Goal: Task Accomplishment & Management: Use online tool/utility

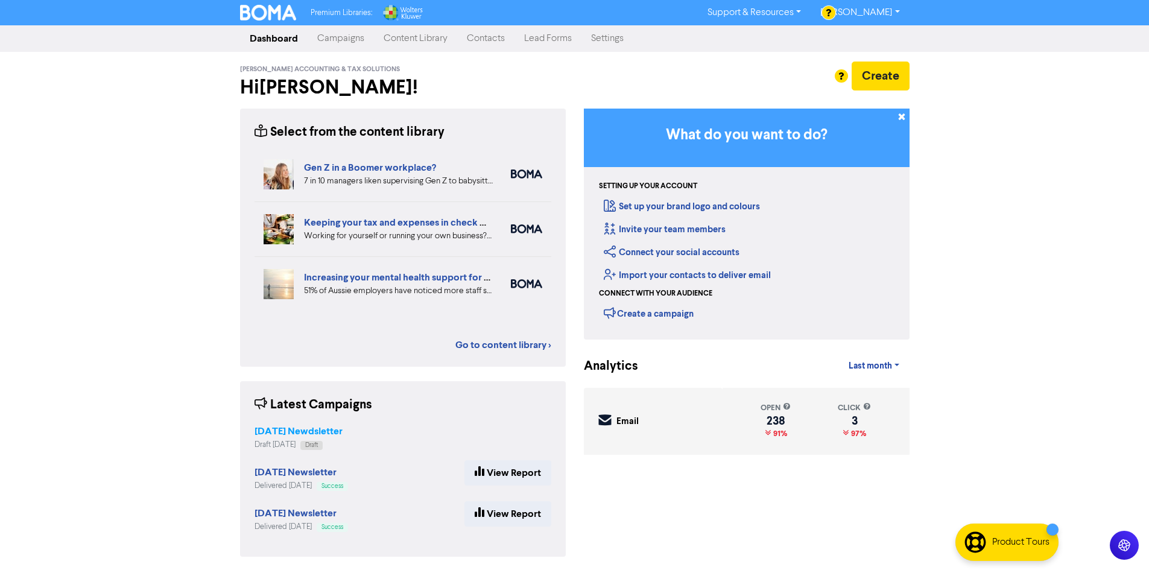
click at [288, 431] on strong "[DATE] Newdsletter" at bounding box center [299, 431] width 88 height 12
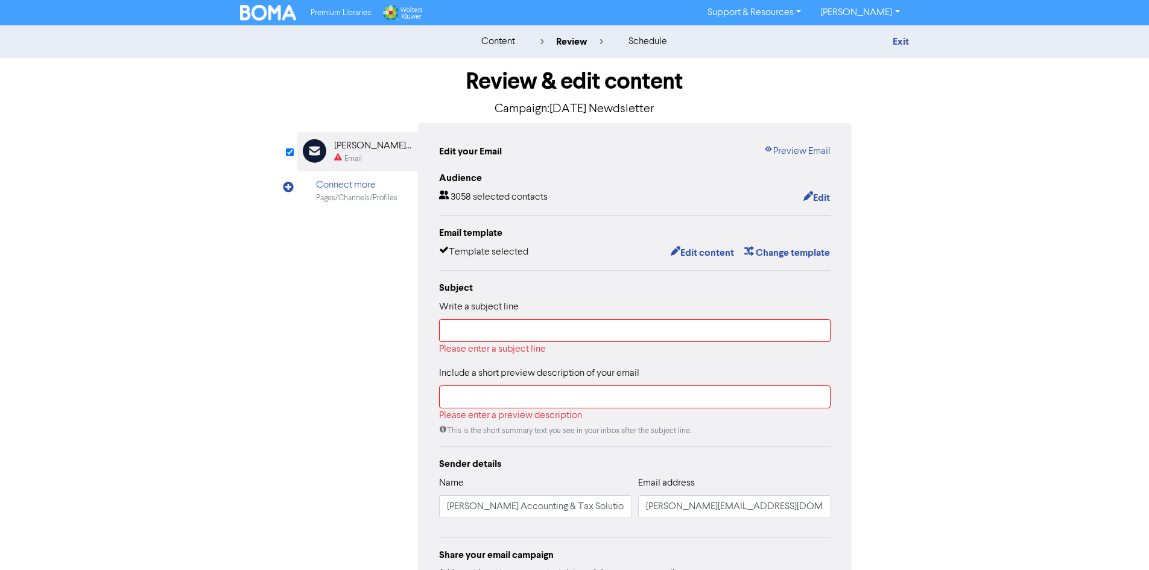
click at [604, 366] on div "Subject Write a subject line Please enter a subject line Include a short previe…" at bounding box center [635, 359] width 392 height 156
click at [578, 325] on input "text" at bounding box center [635, 330] width 392 height 23
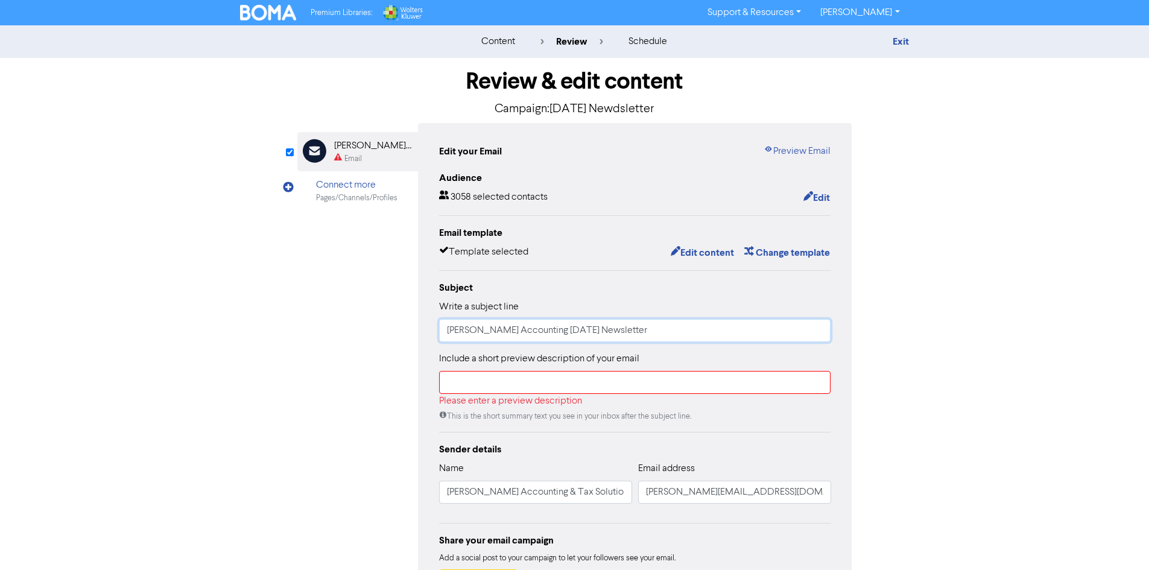
type input "[PERSON_NAME] Accounting [DATE] Newsletter"
click at [549, 374] on input "text" at bounding box center [635, 382] width 392 height 23
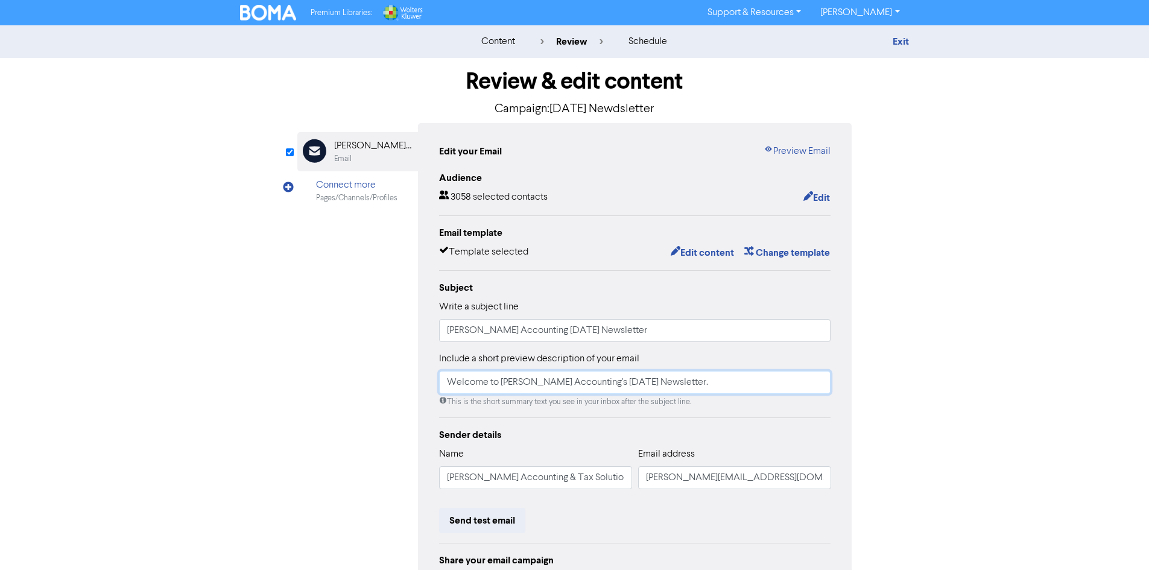
drag, startPoint x: 582, startPoint y: 387, endPoint x: 626, endPoint y: 390, distance: 44.2
click at [626, 390] on input "Welcome to [PERSON_NAME] Accounting's [DATE] Newsletter." at bounding box center [635, 382] width 392 height 23
type input "Welcome to [PERSON_NAME] Accounting's [DATE] Newsletter."
click at [714, 253] on button "Edit content" at bounding box center [702, 253] width 65 height 16
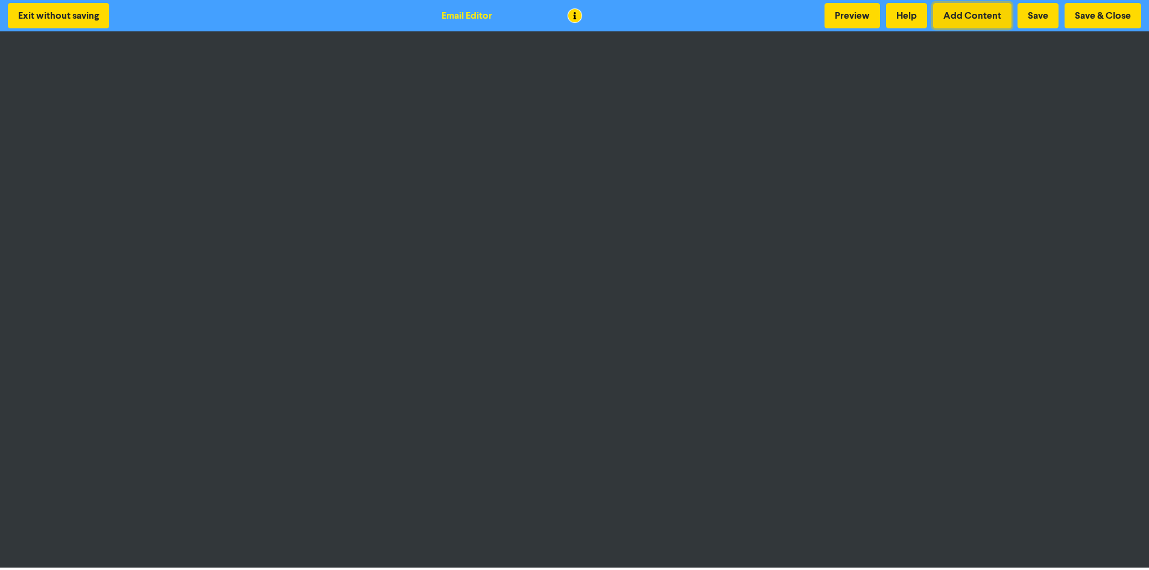
click at [972, 11] on button "Add Content" at bounding box center [972, 15] width 78 height 25
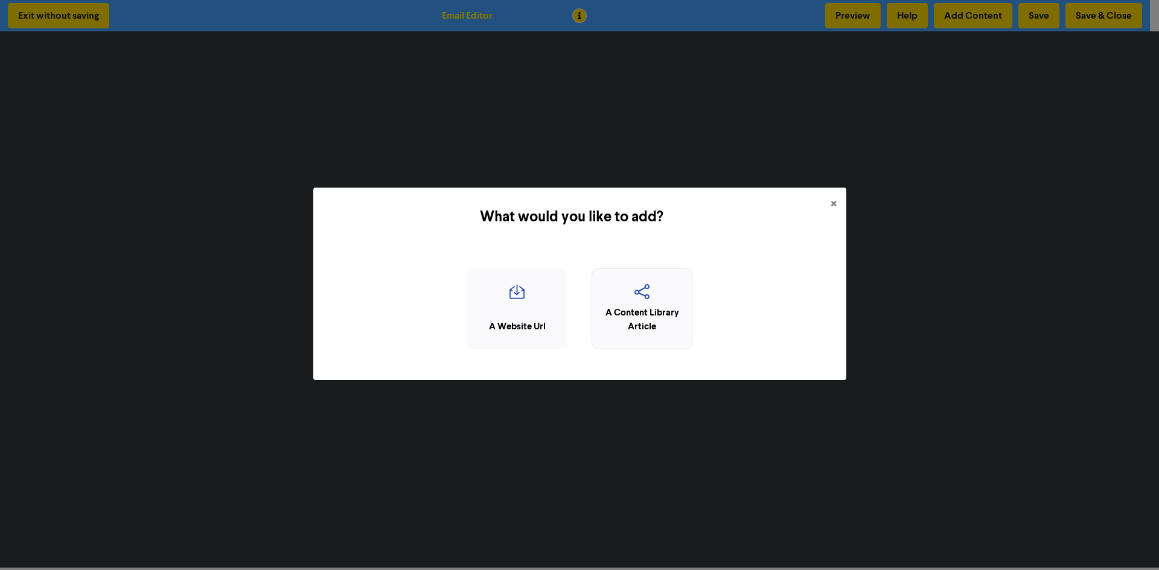
click at [652, 318] on div "A Content Library Article" at bounding box center [641, 320] width 87 height 27
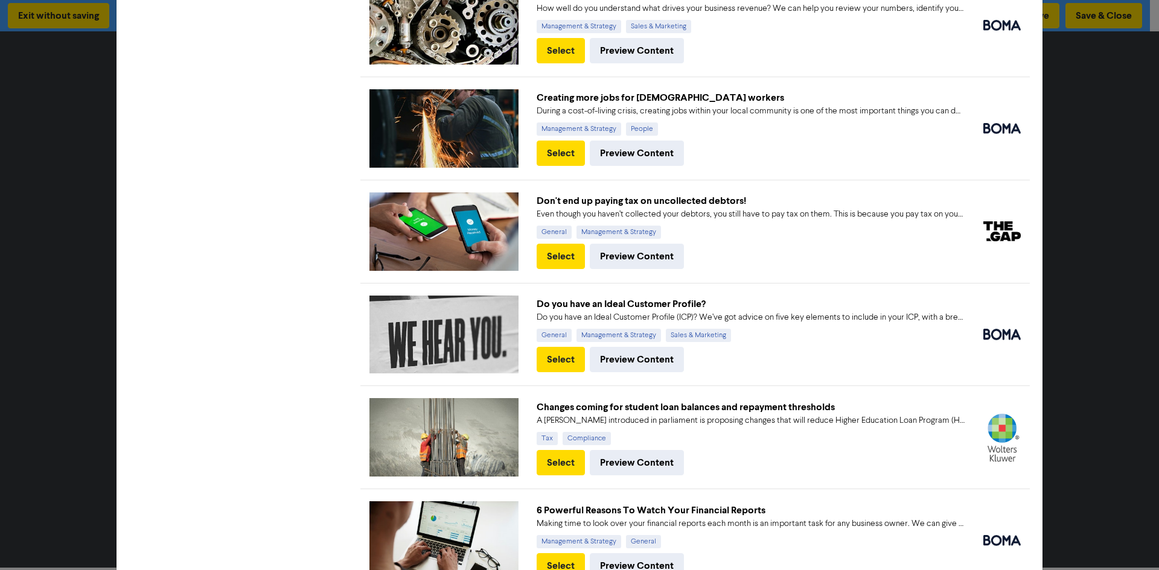
scroll to position [631, 0]
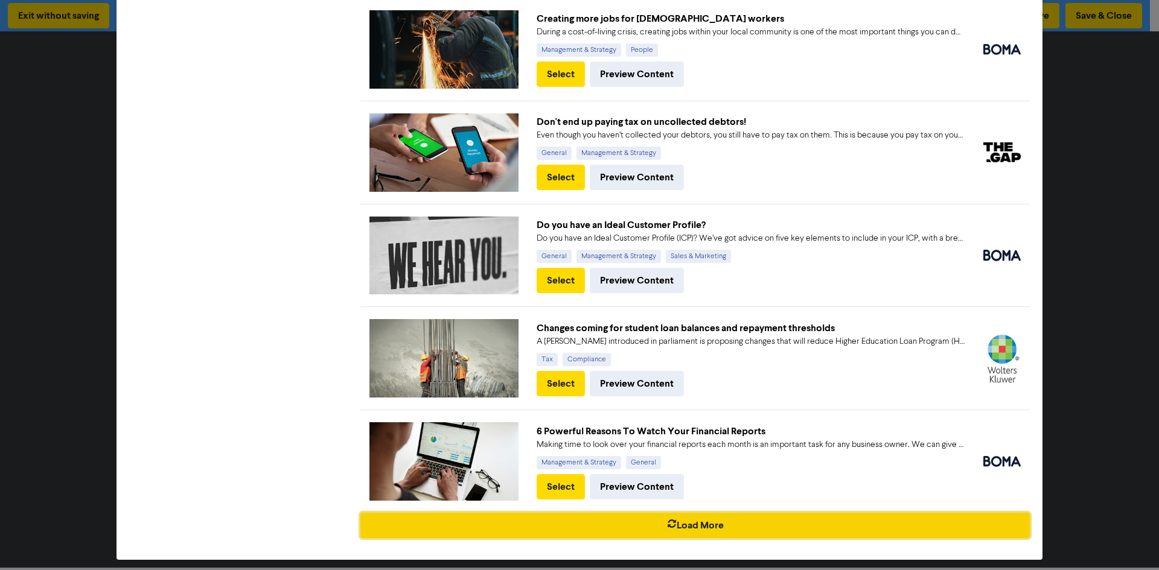
click at [665, 525] on button "Load More" at bounding box center [694, 525] width 669 height 25
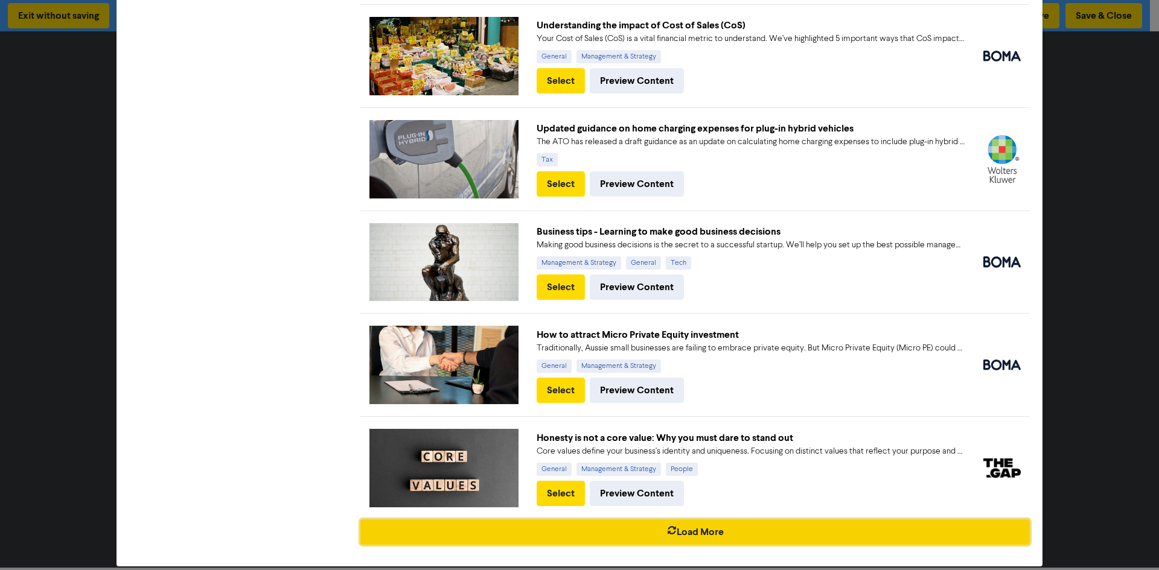
scroll to position [1640, 0]
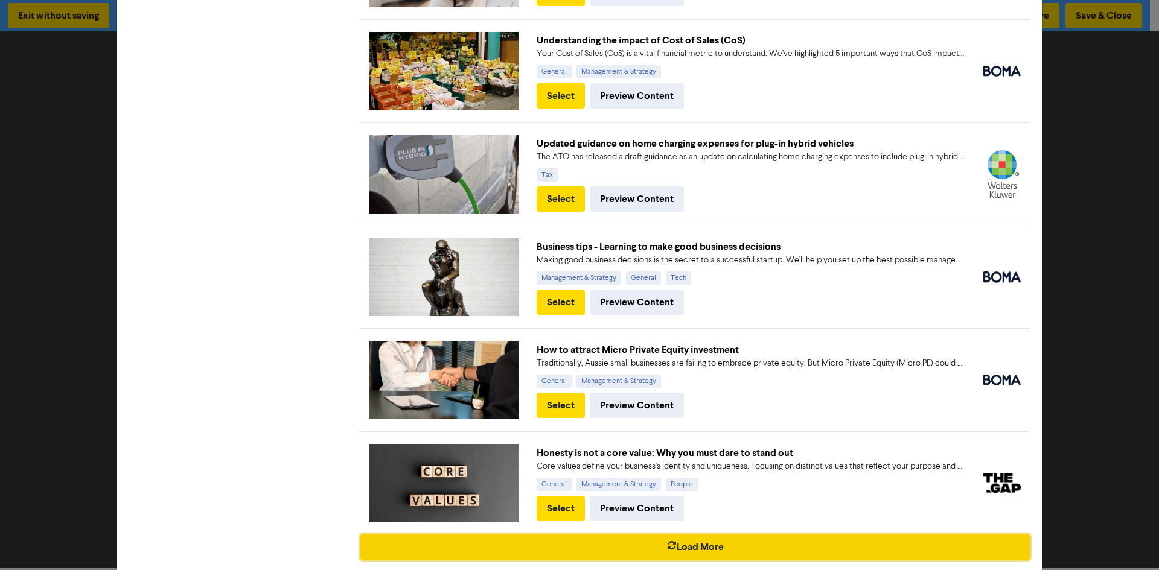
click at [710, 535] on button "Load More" at bounding box center [694, 547] width 669 height 25
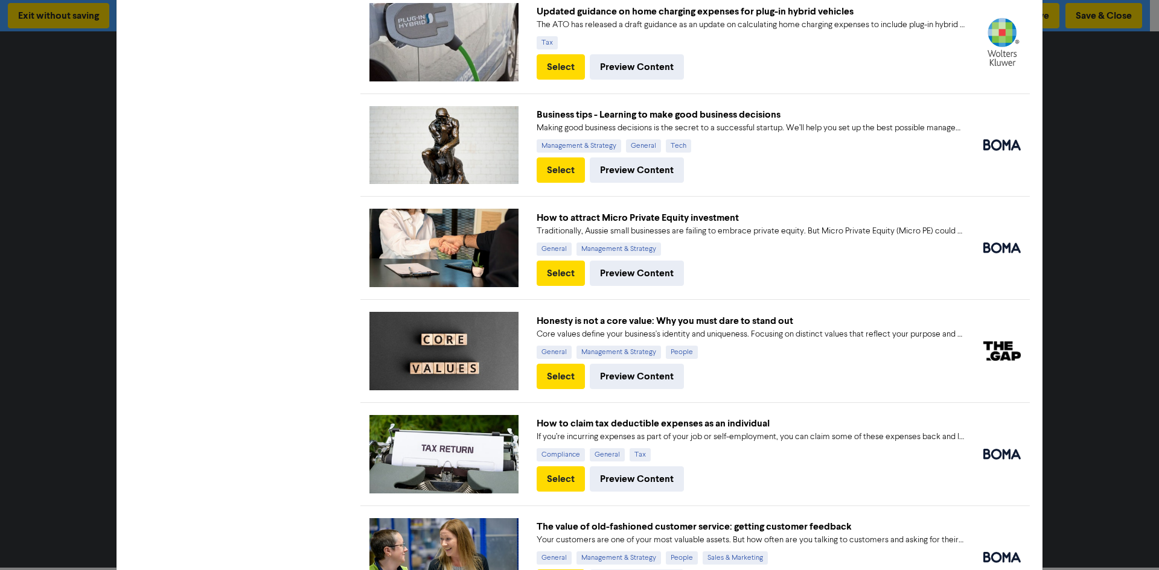
scroll to position [2032, 0]
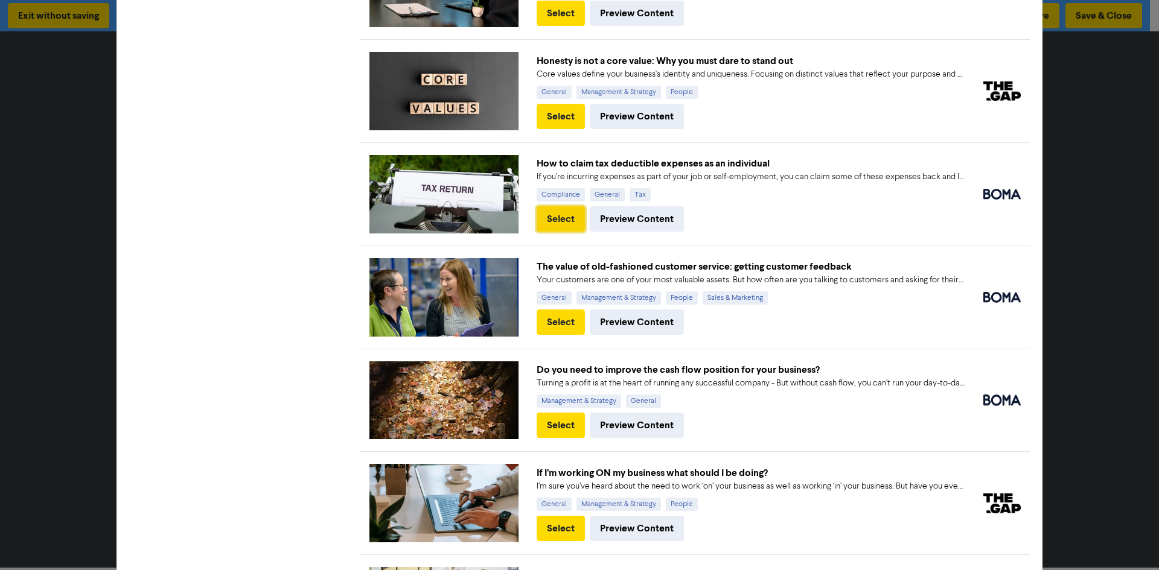
click at [561, 206] on button "Select" at bounding box center [560, 218] width 48 height 25
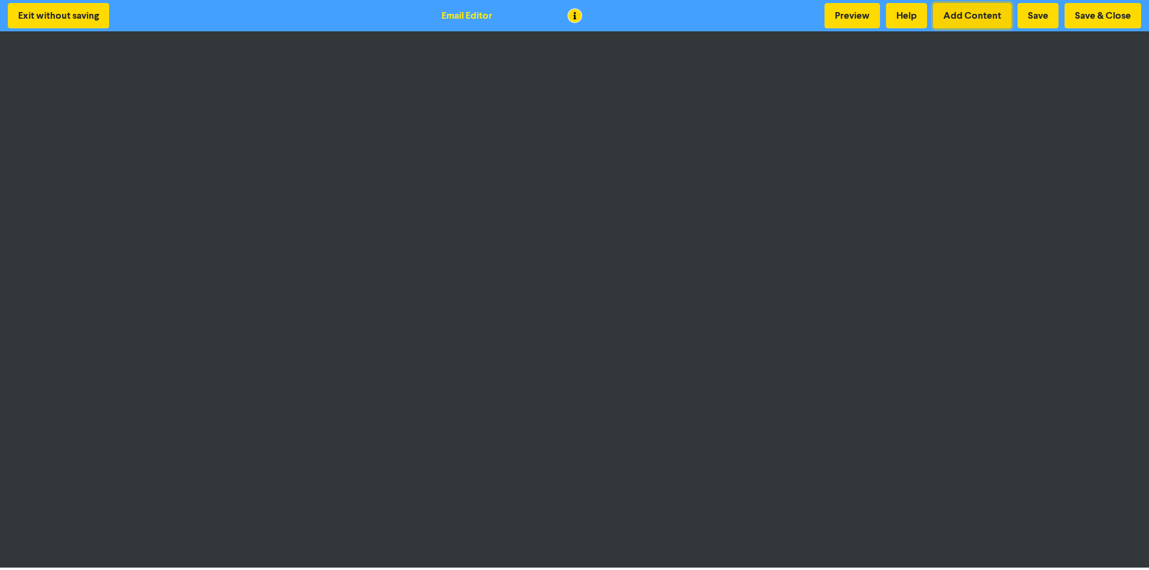
click at [982, 21] on button "Add Content" at bounding box center [972, 15] width 78 height 25
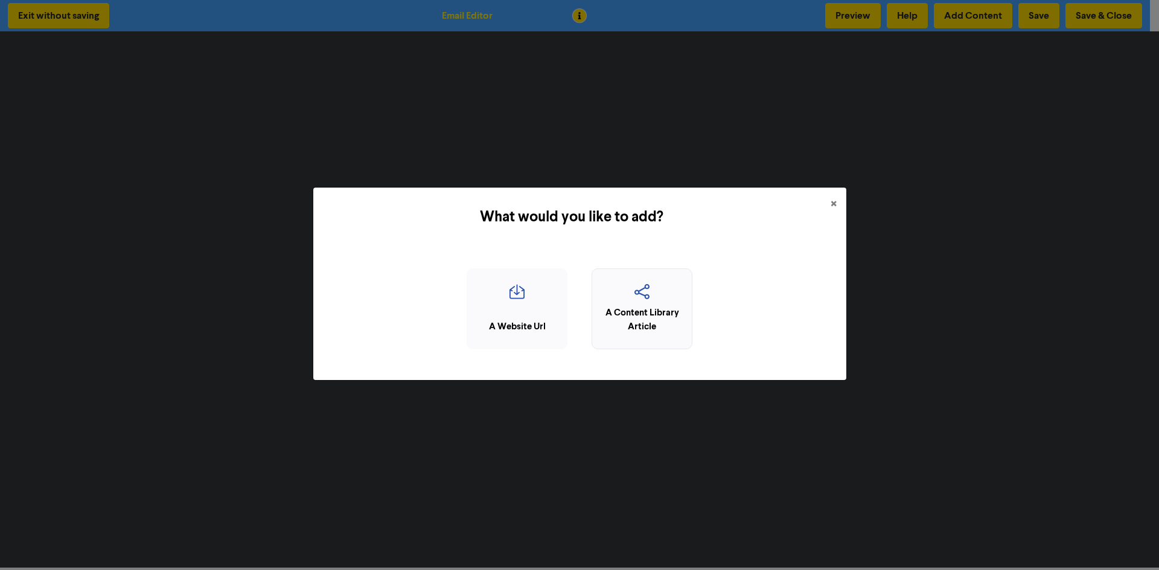
click at [664, 292] on icon "button" at bounding box center [641, 295] width 87 height 23
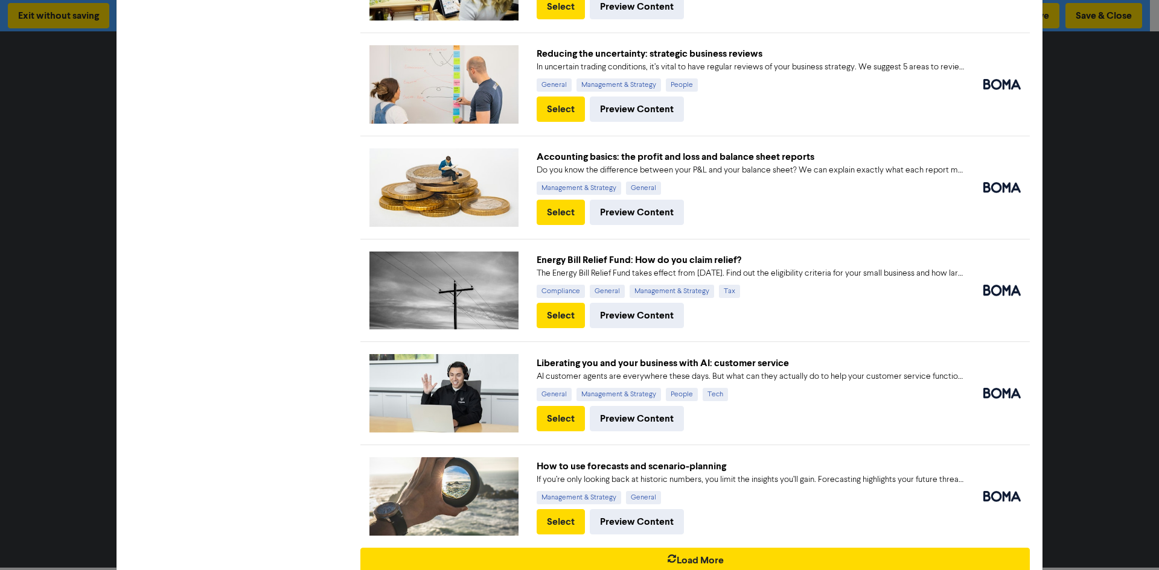
scroll to position [2679, 0]
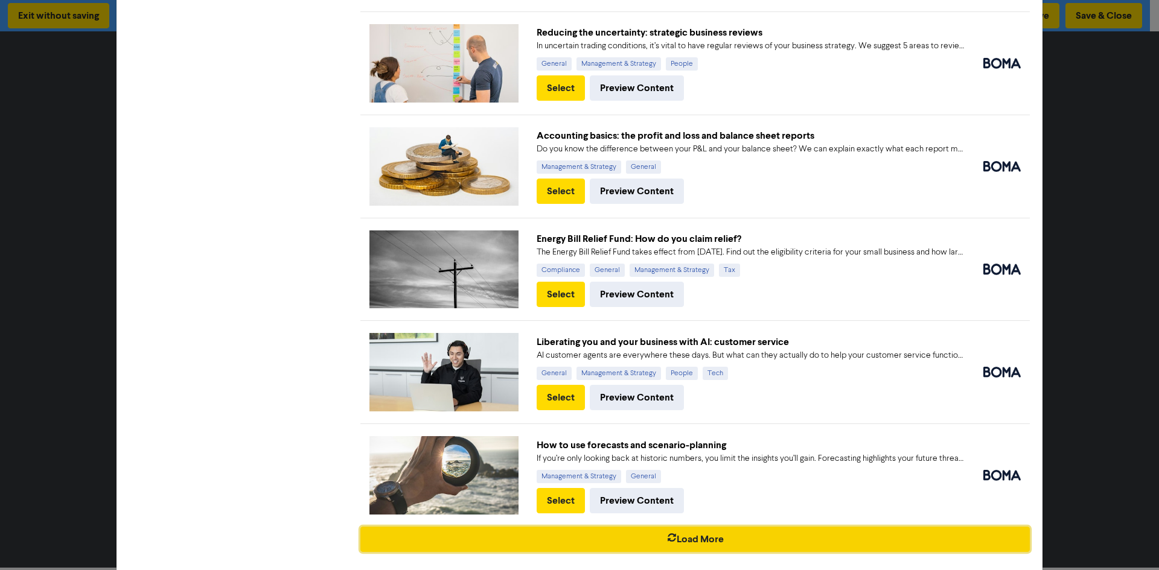
click at [752, 527] on button "Load More" at bounding box center [694, 539] width 669 height 25
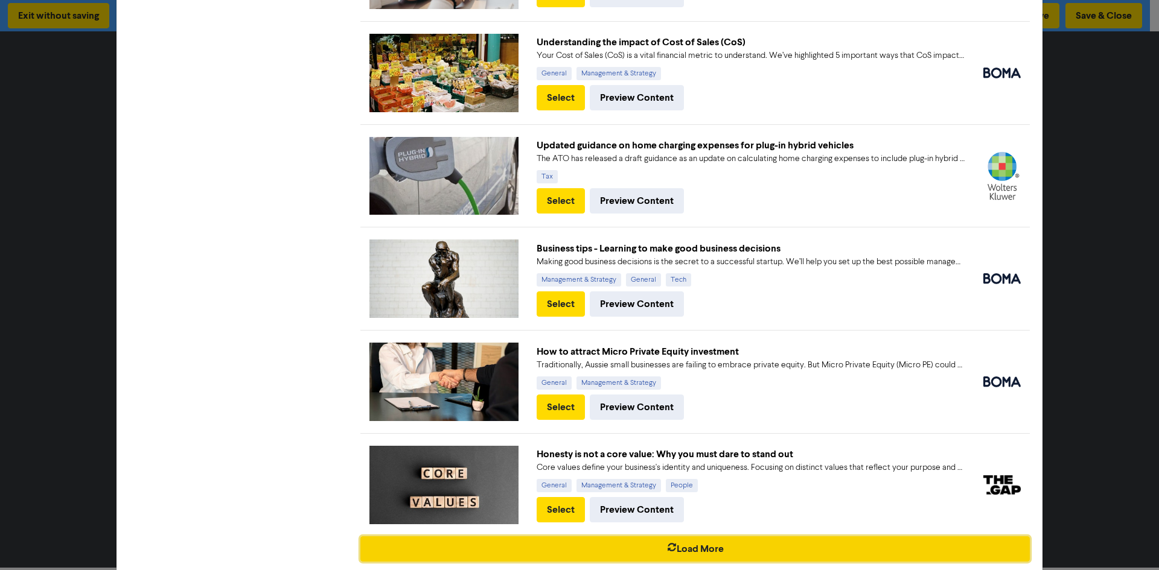
scroll to position [3702, 0]
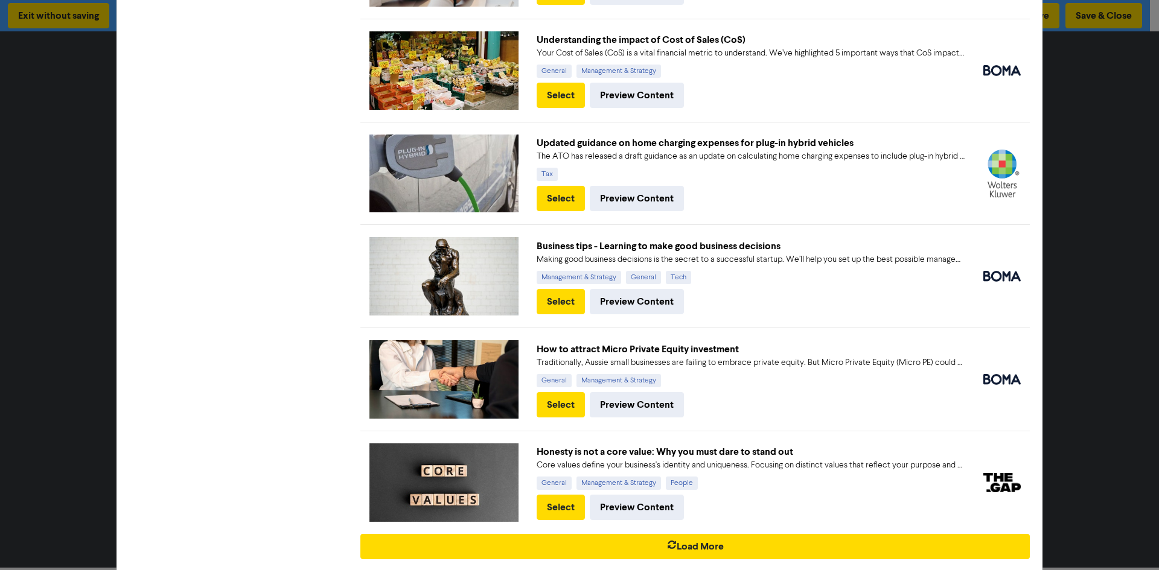
click at [748, 504] on div "Honesty is not a core value: Why you must dare to stand out Core values define …" at bounding box center [694, 482] width 669 height 103
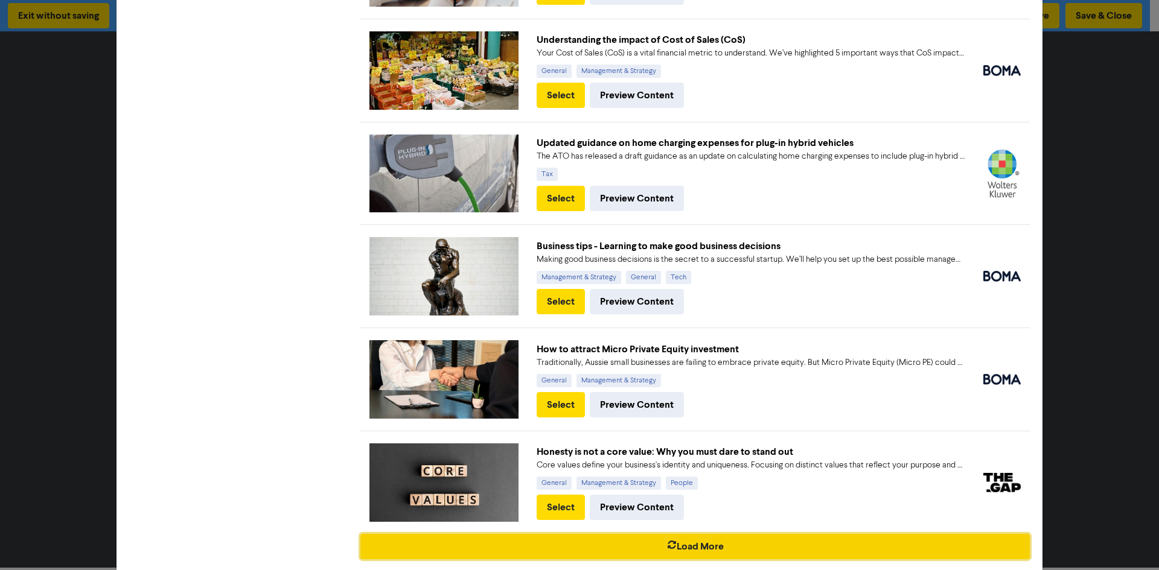
click at [743, 534] on button "Load More" at bounding box center [694, 546] width 669 height 25
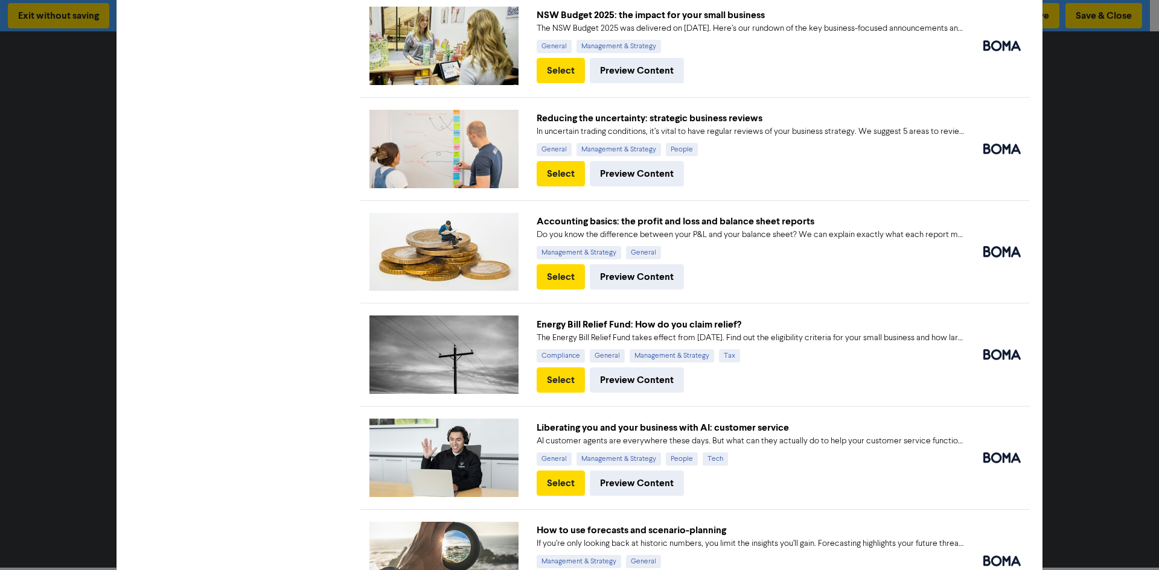
scroll to position [4725, 0]
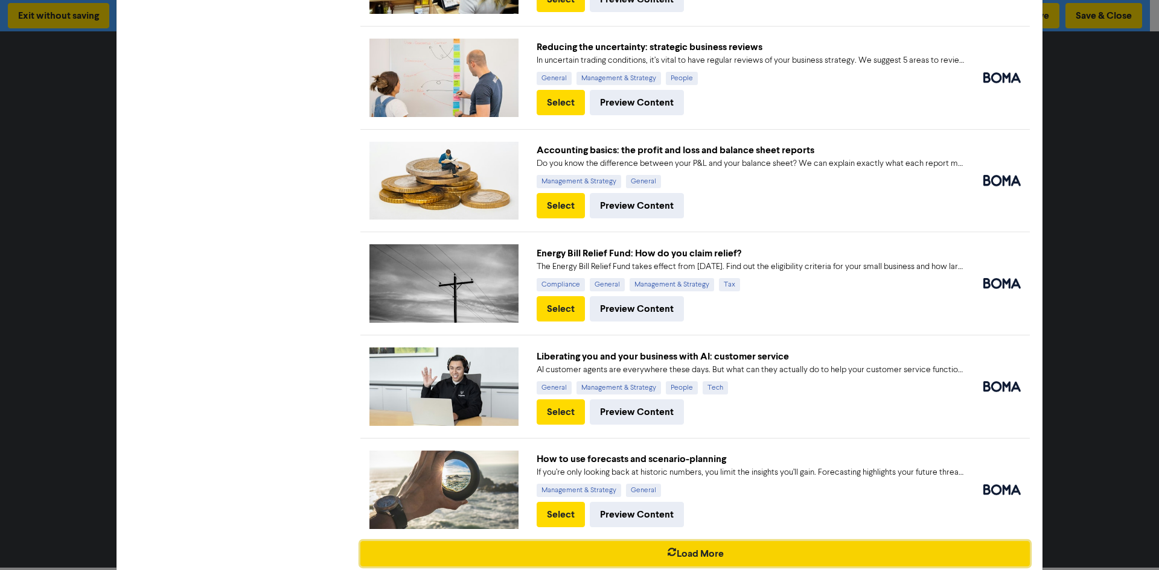
click at [754, 541] on button "Load More" at bounding box center [694, 553] width 669 height 25
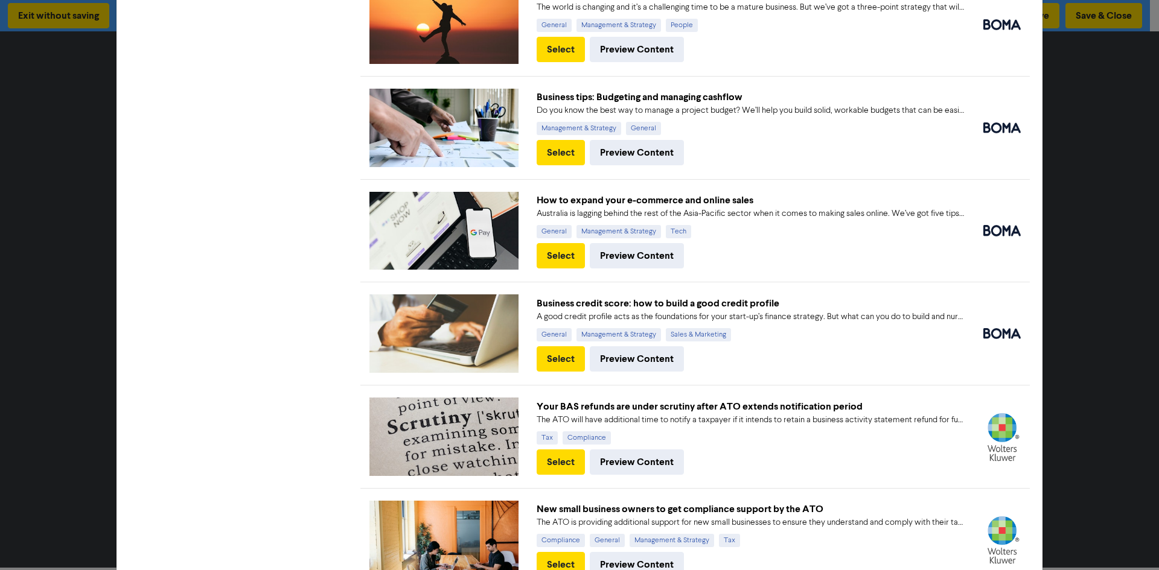
scroll to position [5721, 0]
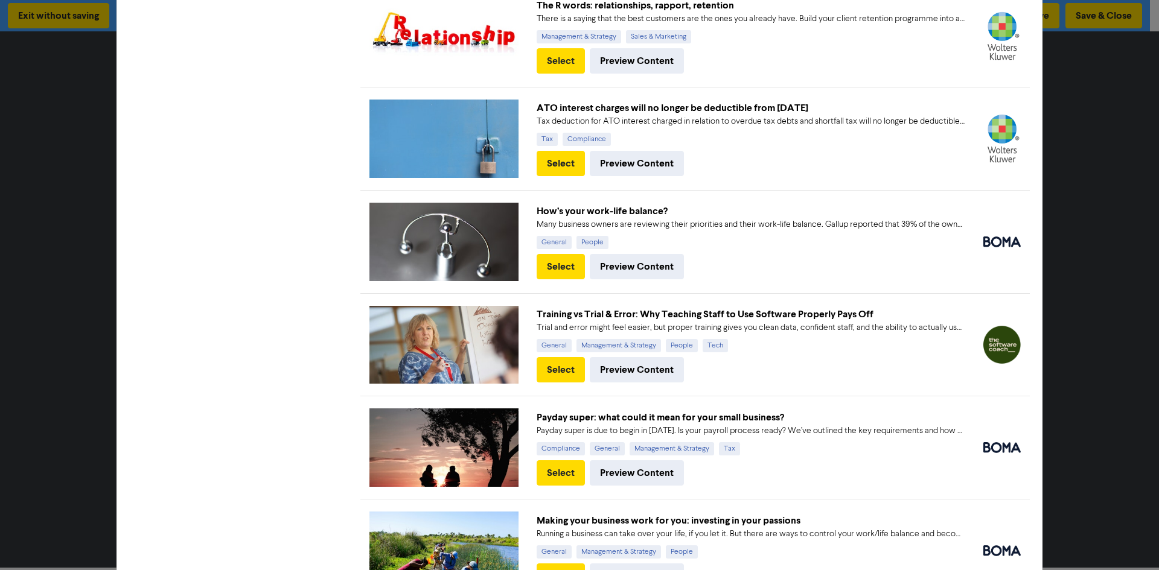
scroll to position [6671, 0]
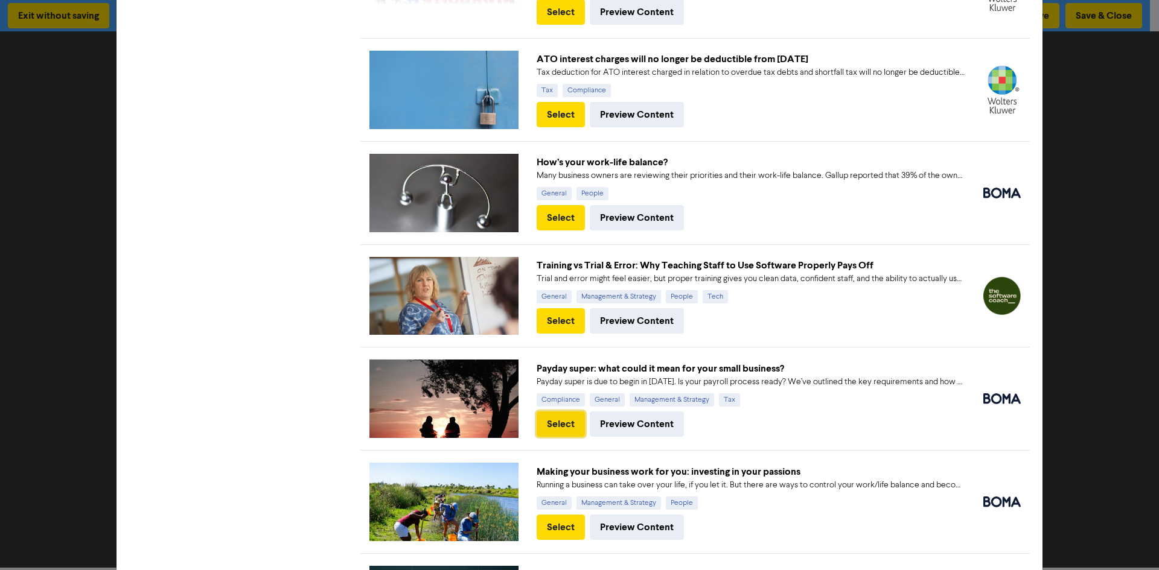
click at [572, 412] on button "Select" at bounding box center [560, 424] width 48 height 25
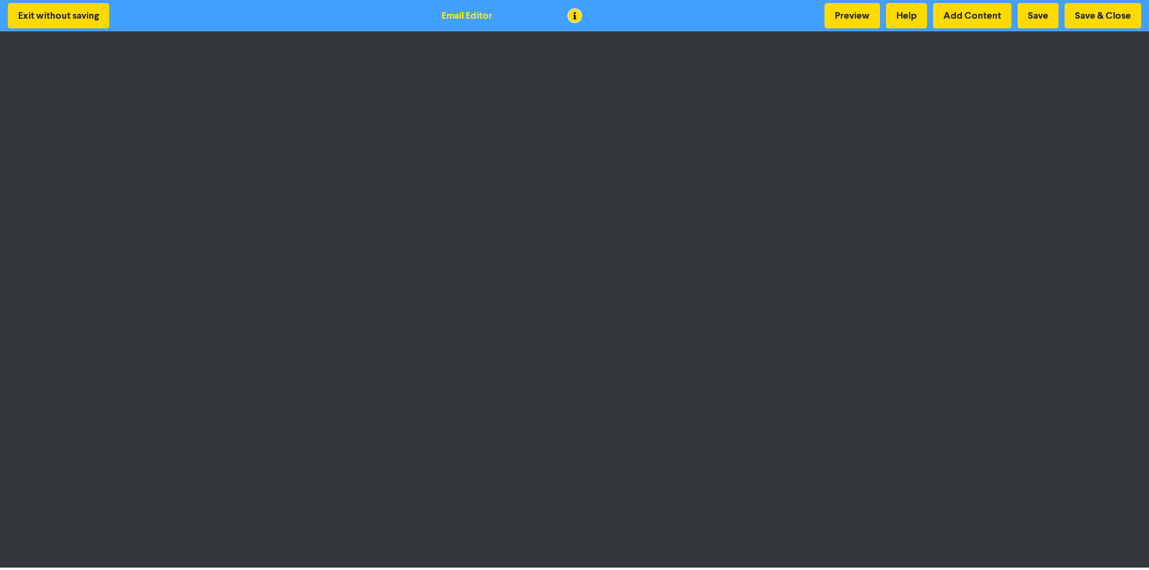
scroll to position [1, 0]
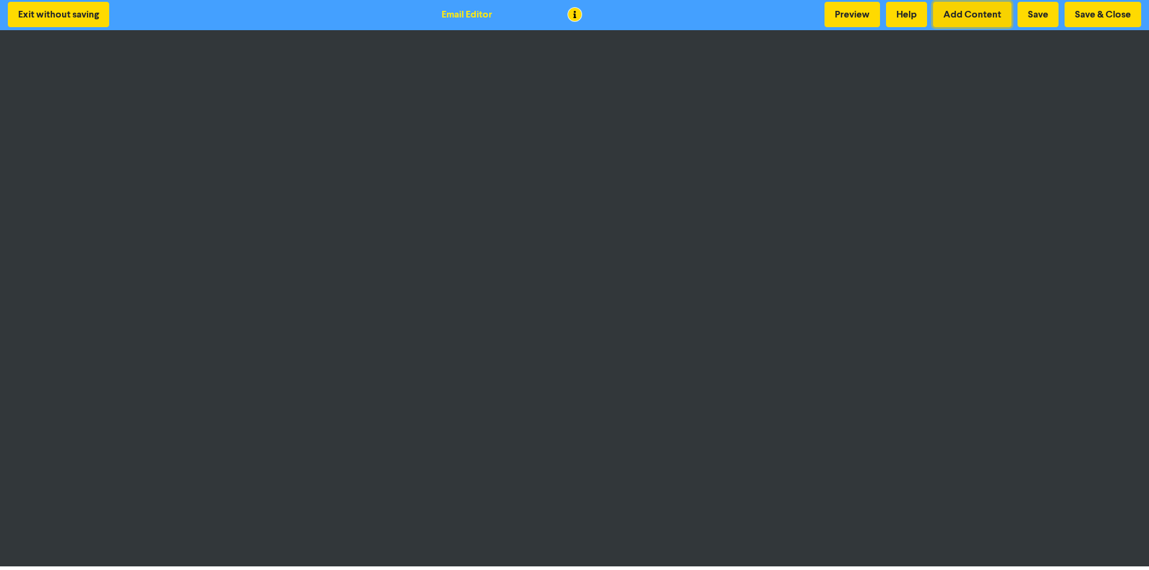
click at [974, 13] on button "Add Content" at bounding box center [972, 14] width 78 height 25
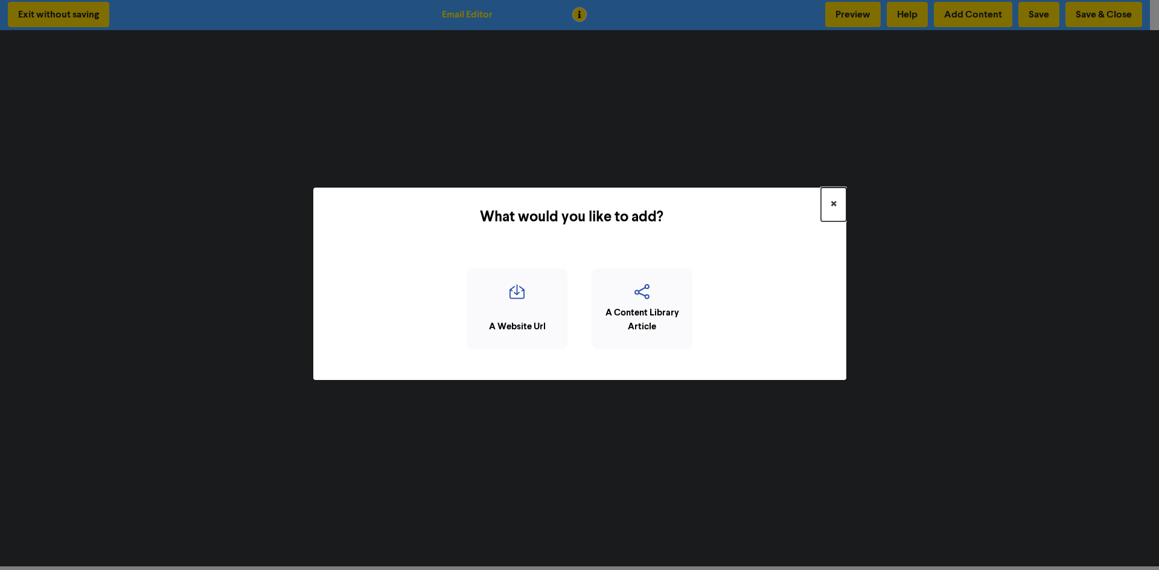
click at [831, 206] on span "×" at bounding box center [833, 205] width 6 height 18
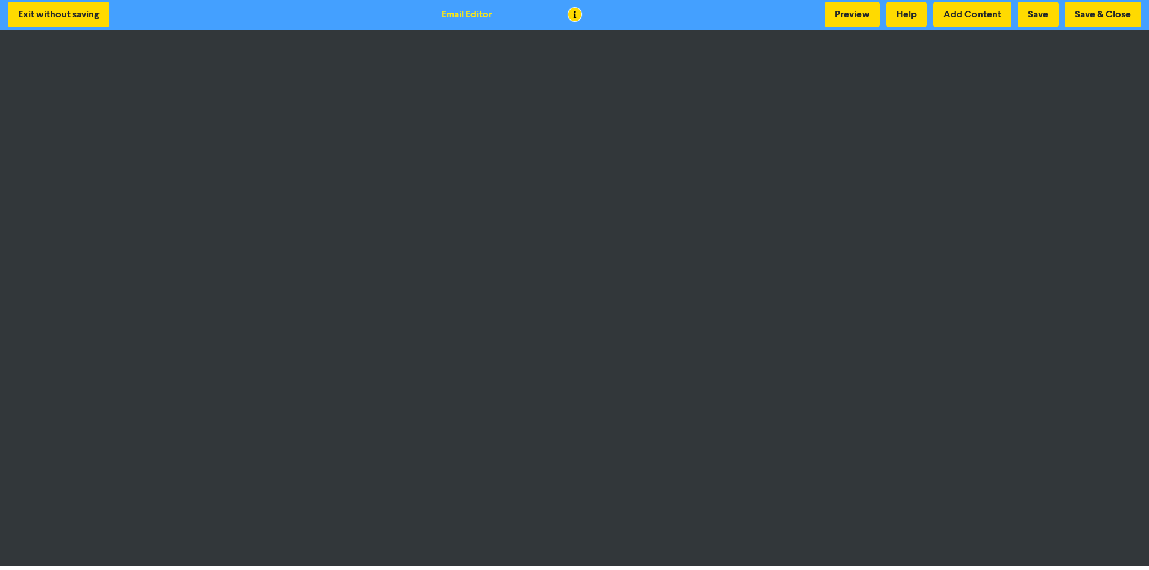
scroll to position [0, 0]
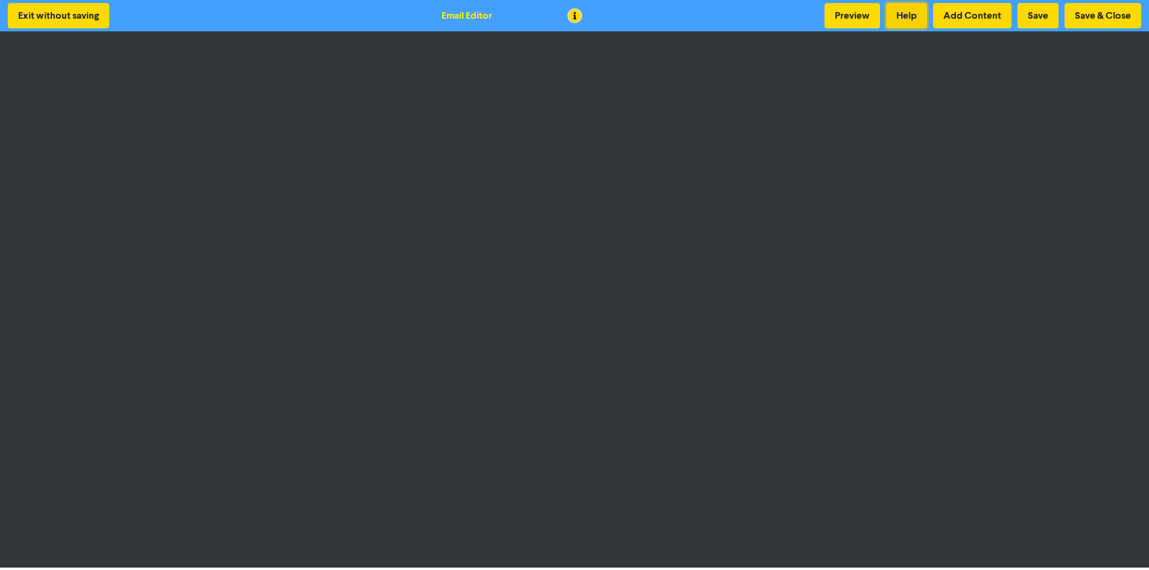
click at [896, 11] on button "Help" at bounding box center [906, 15] width 41 height 25
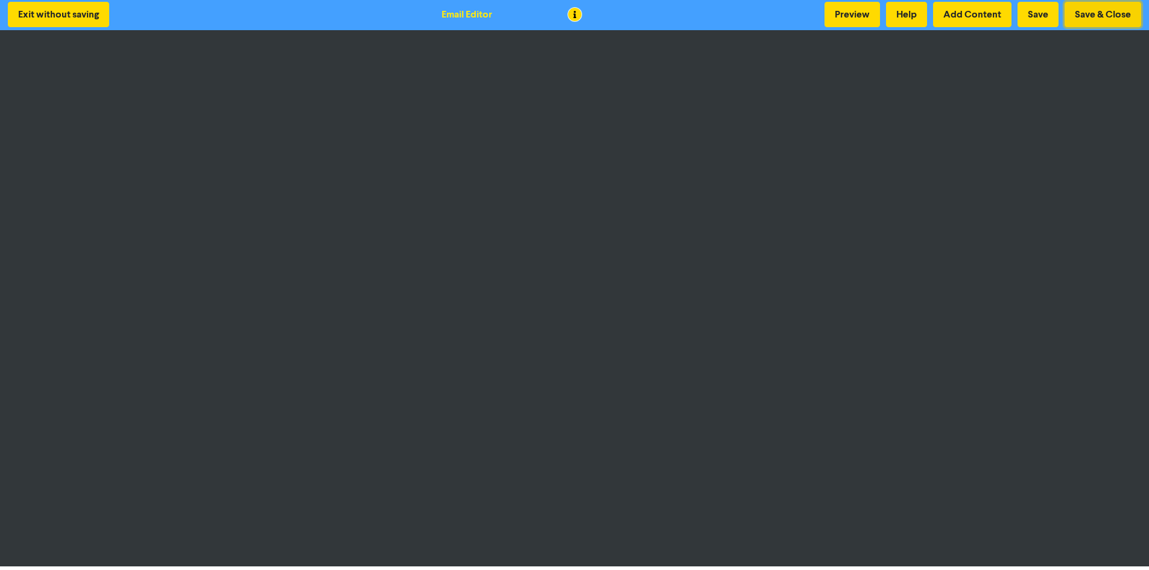
click at [1090, 16] on button "Save & Close" at bounding box center [1103, 14] width 77 height 25
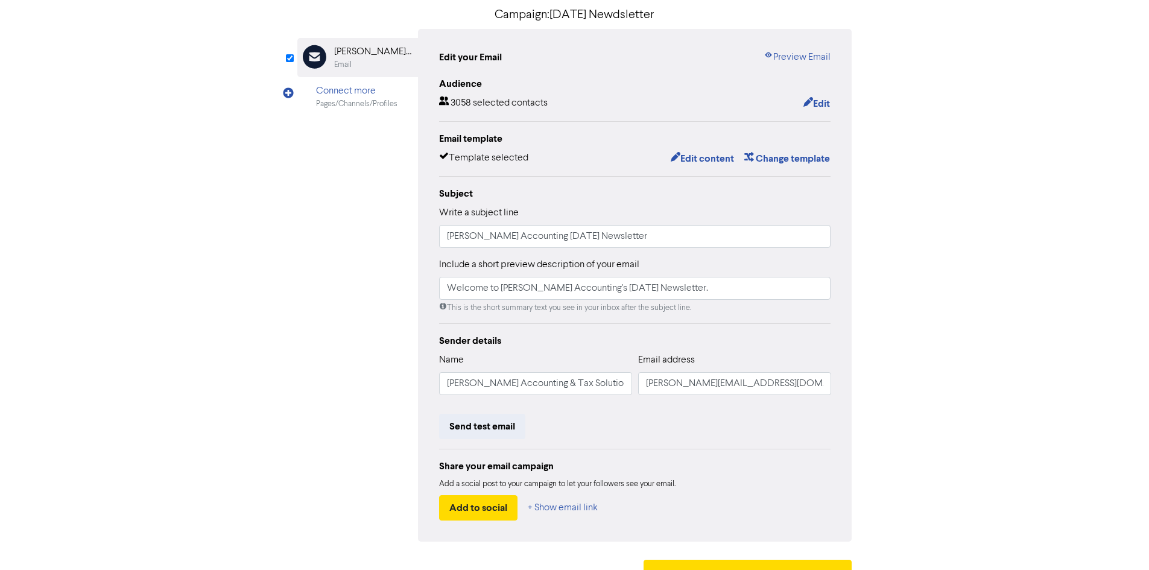
scroll to position [106, 0]
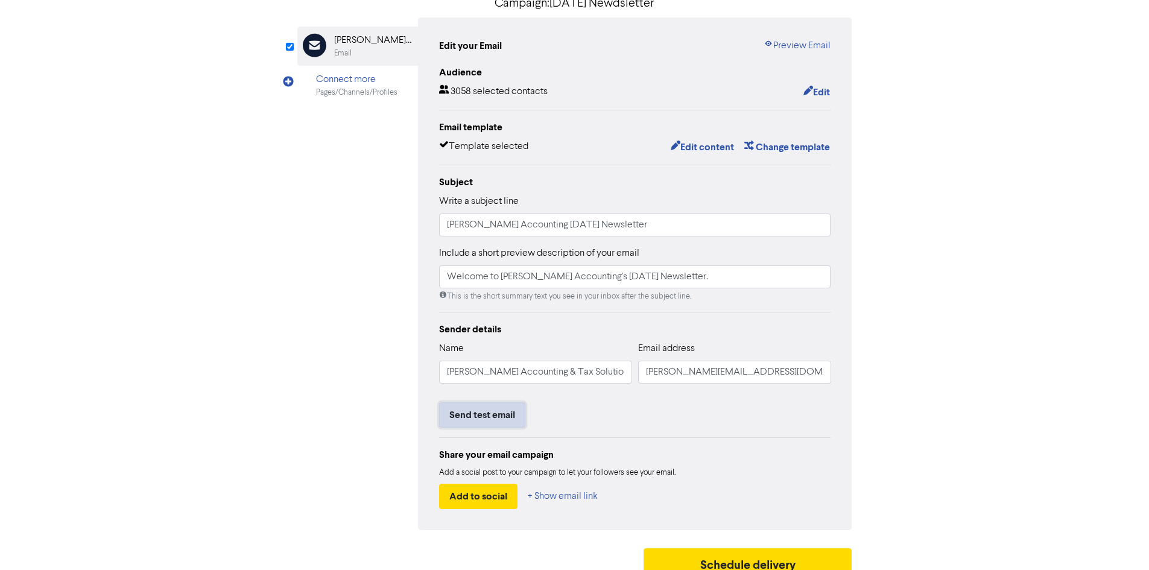
click at [475, 416] on button "Send test email" at bounding box center [482, 414] width 86 height 25
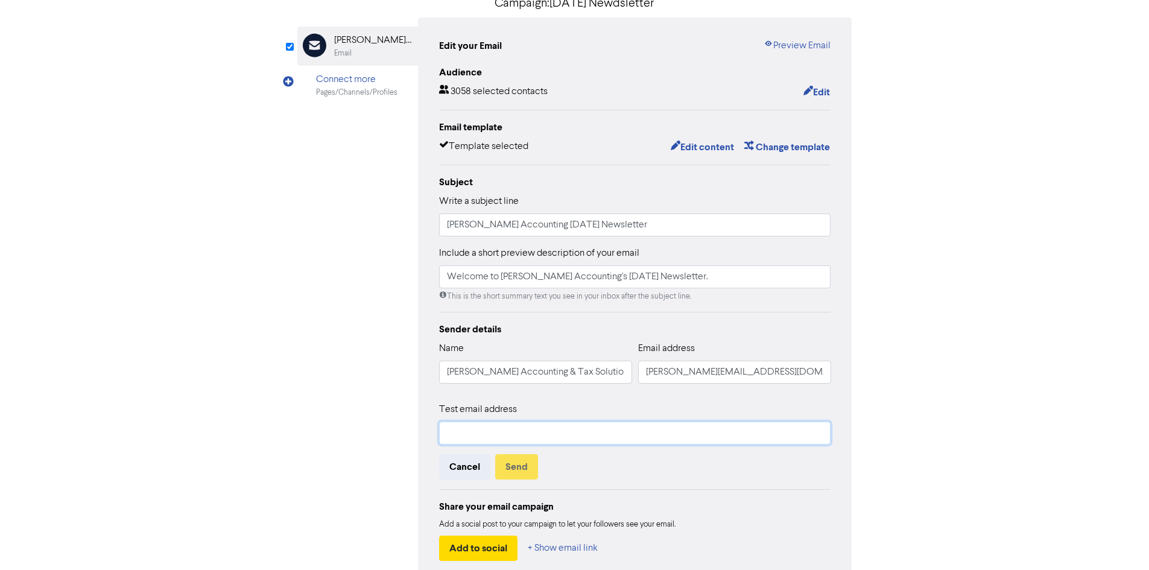
click at [480, 433] on input "text" at bounding box center [635, 433] width 392 height 23
type input "[PERSON_NAME][EMAIL_ADDRESS][DOMAIN_NAME]"
click at [513, 460] on button "Send" at bounding box center [516, 466] width 43 height 25
